Goal: Find specific page/section

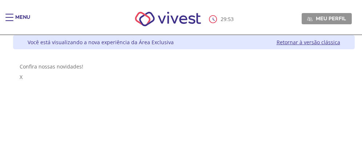
click at [10, 17] on span "Main header" at bounding box center [9, 17] width 8 height 1
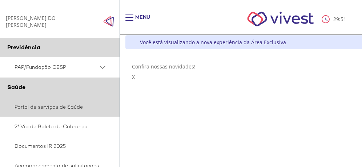
click at [67, 106] on link "Portal de serviços de Saúde" at bounding box center [60, 107] width 120 height 20
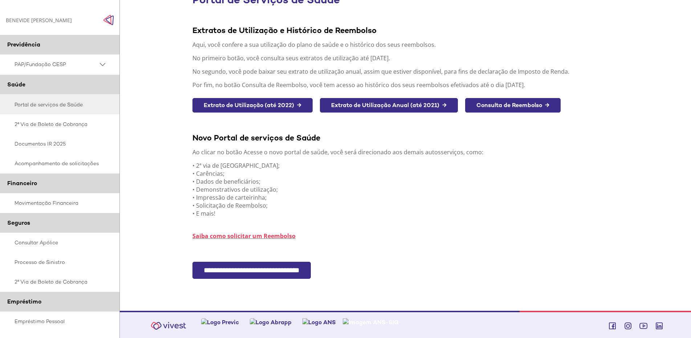
scroll to position [78, 0]
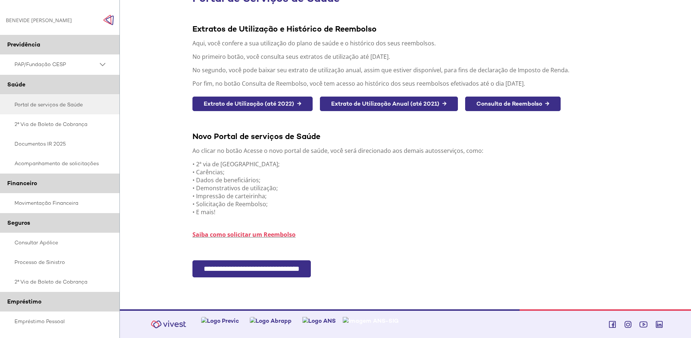
click at [272, 167] on input "**********" at bounding box center [251, 268] width 118 height 17
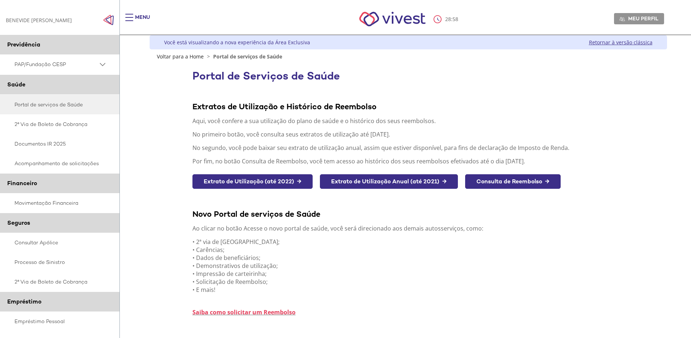
drag, startPoint x: 428, startPoint y: 273, endPoint x: 343, endPoint y: 205, distance: 109.0
click at [428, 269] on p "• 2ª via de boletos; • Carências; • Dados de beneficiários; • Demonstrativos de…" at bounding box center [407, 266] width 431 height 56
